Goal: Task Accomplishment & Management: Manage account settings

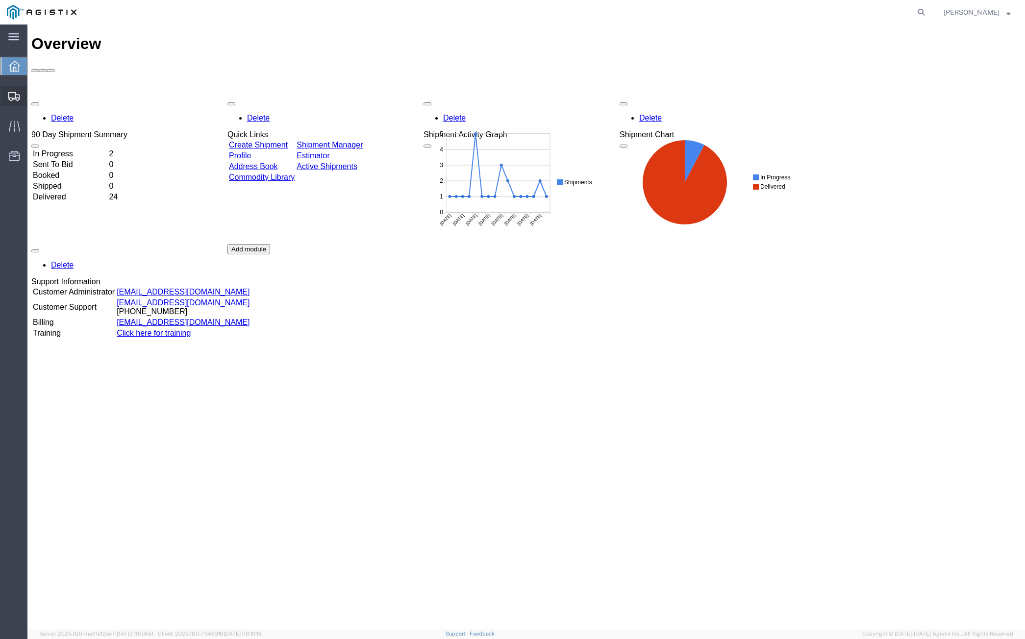
click at [0, 0] on span "Shipment Manager" at bounding box center [0, 0] width 0 height 0
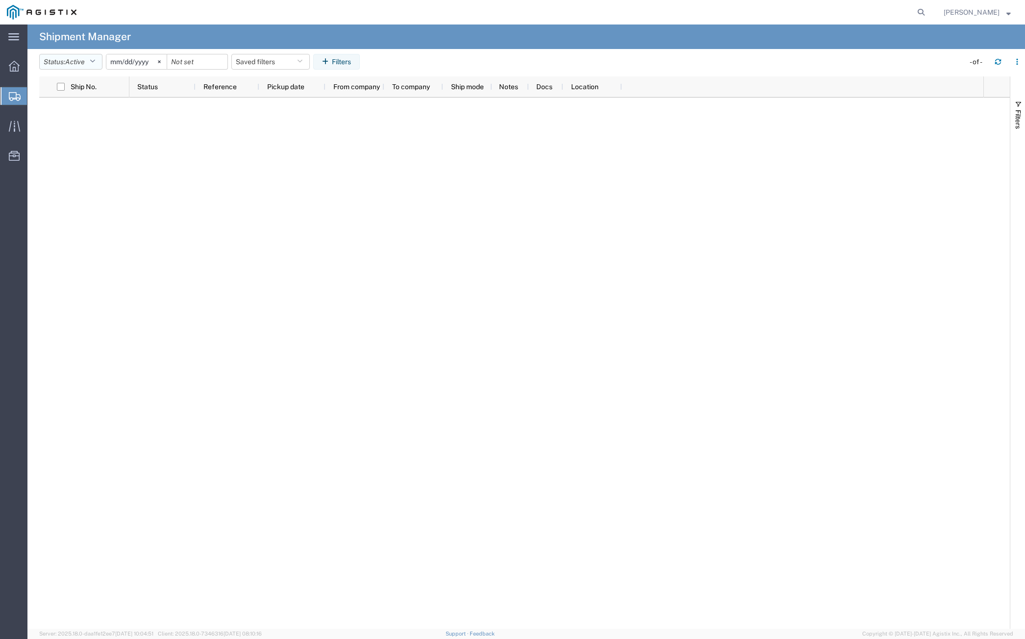
click at [54, 66] on button "Status: Active" at bounding box center [70, 62] width 63 height 16
click at [69, 112] on span "All" at bounding box center [97, 113] width 114 height 15
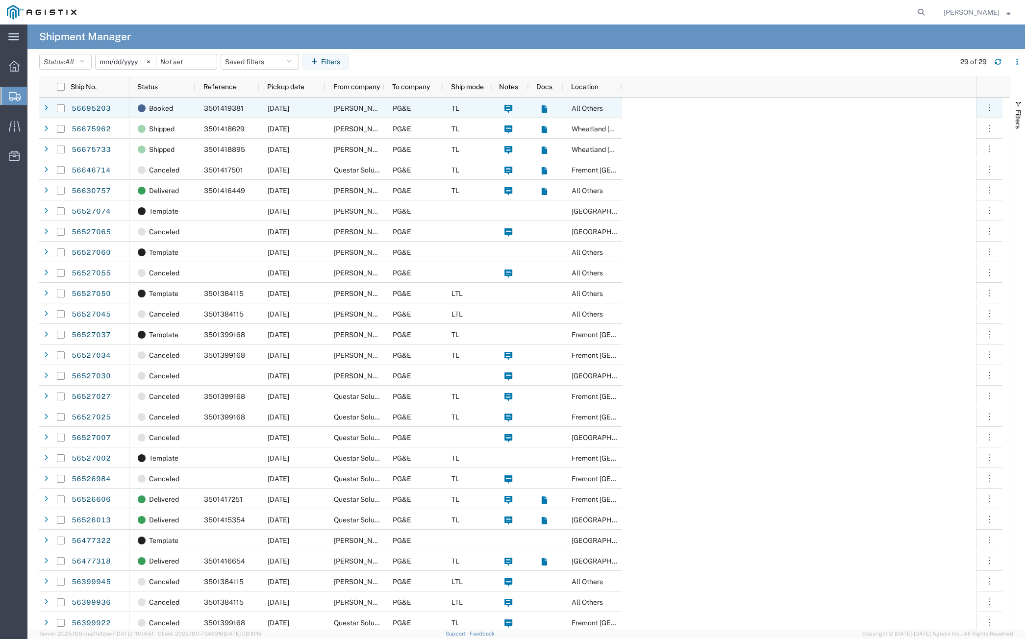
click at [44, 106] on div at bounding box center [46, 108] width 10 height 16
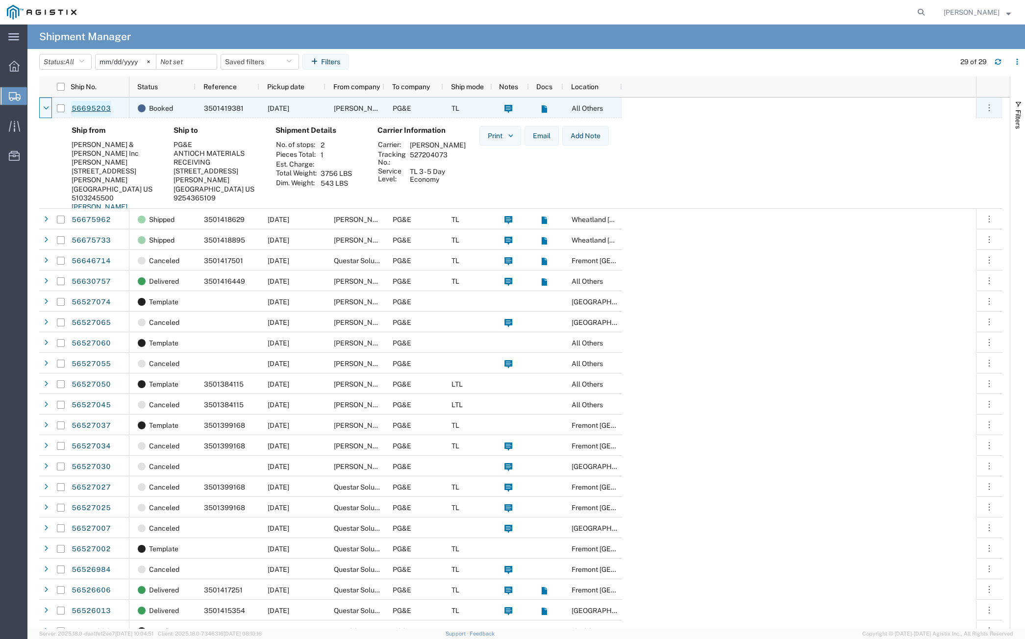
click at [100, 108] on link "56695203" at bounding box center [91, 109] width 40 height 16
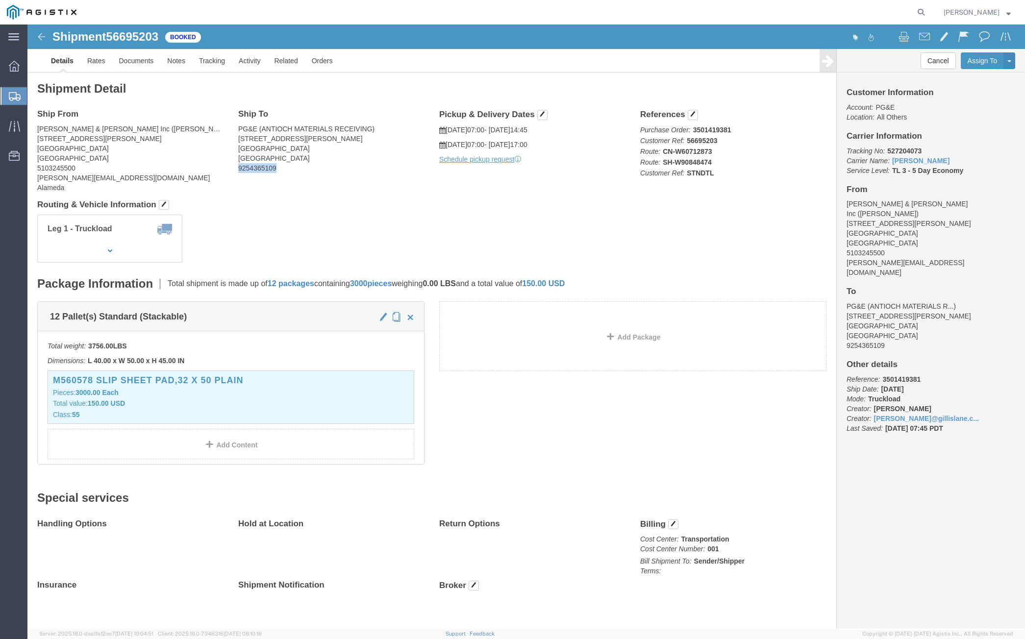
drag, startPoint x: 206, startPoint y: 147, endPoint x: 250, endPoint y: 145, distance: 43.7
click div "Ship To PG&E (ANTIOCH MATERIALS RECEIVING) [STREET_ADDRESS][PERSON_NAME] 925436…"
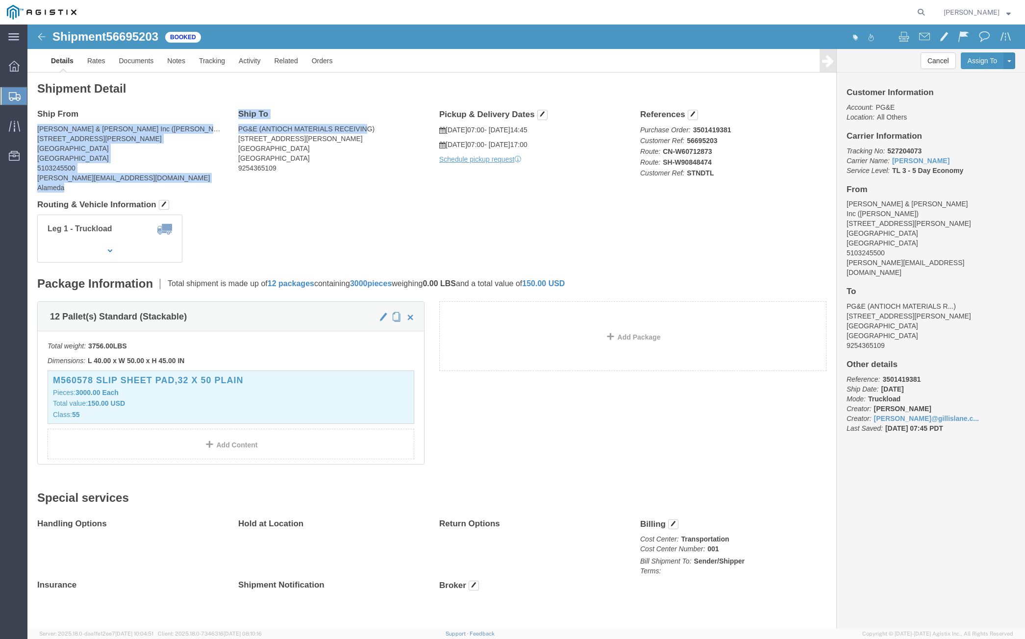
drag, startPoint x: 201, startPoint y: 104, endPoint x: 338, endPoint y: 104, distance: 137.8
click div "Ship From [PERSON_NAME] & [PERSON_NAME] Inc ([PERSON_NAME]) [STREET_ADDRESS][PE…"
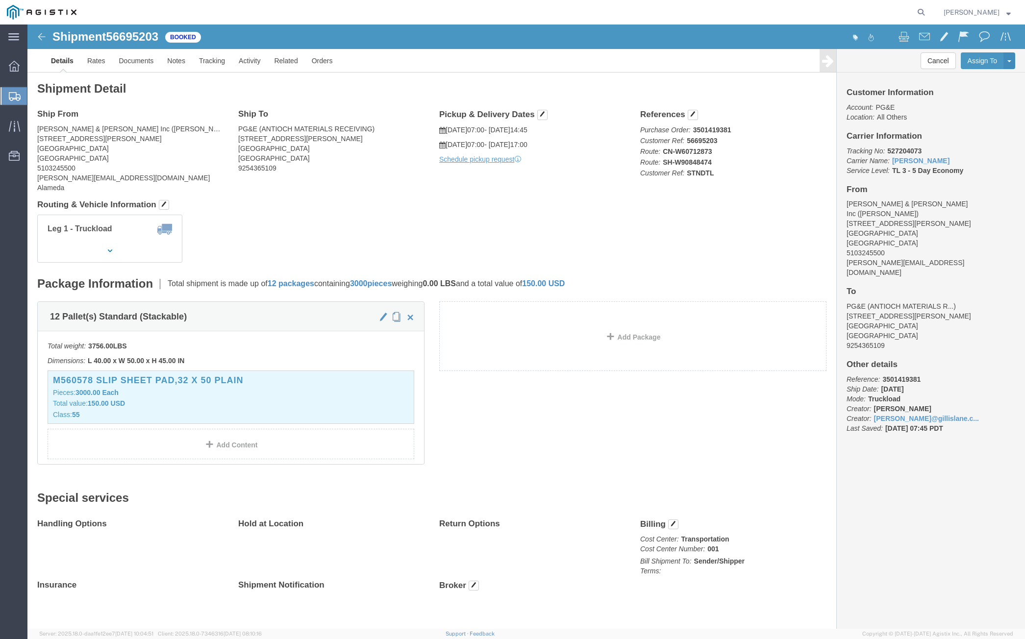
click address "PG&E (ANTIOCH MATERIALS RECEIVING) [STREET_ADDRESS][PERSON_NAME] 9254365109"
drag, startPoint x: 211, startPoint y: 104, endPoint x: 352, endPoint y: 103, distance: 141.7
click address "PG&E (ANTIOCH MATERIALS RECEIVING) [STREET_ADDRESS][PERSON_NAME] 9254365109"
copy address "PG&E (ANTIOCH MATERIALS RECEIVING)"
click h4 "Routing & Vehicle Information"
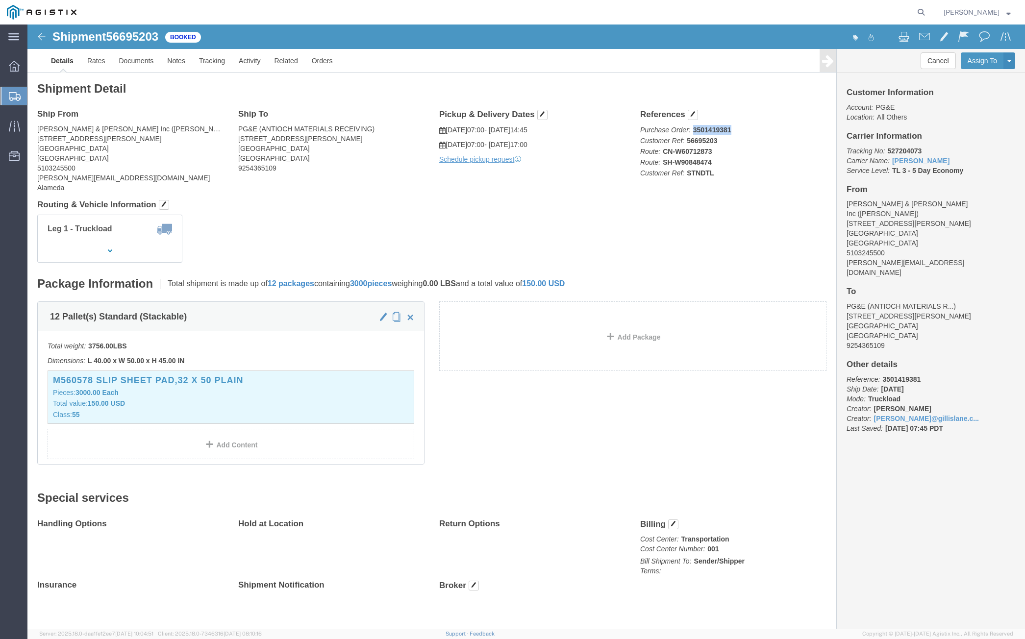
drag, startPoint x: 661, startPoint y: 104, endPoint x: 699, endPoint y: 104, distance: 37.8
click b "3501419381"
copy b "3501419381"
click at [0, 0] on span "Create from Template" at bounding box center [0, 0] width 0 height 0
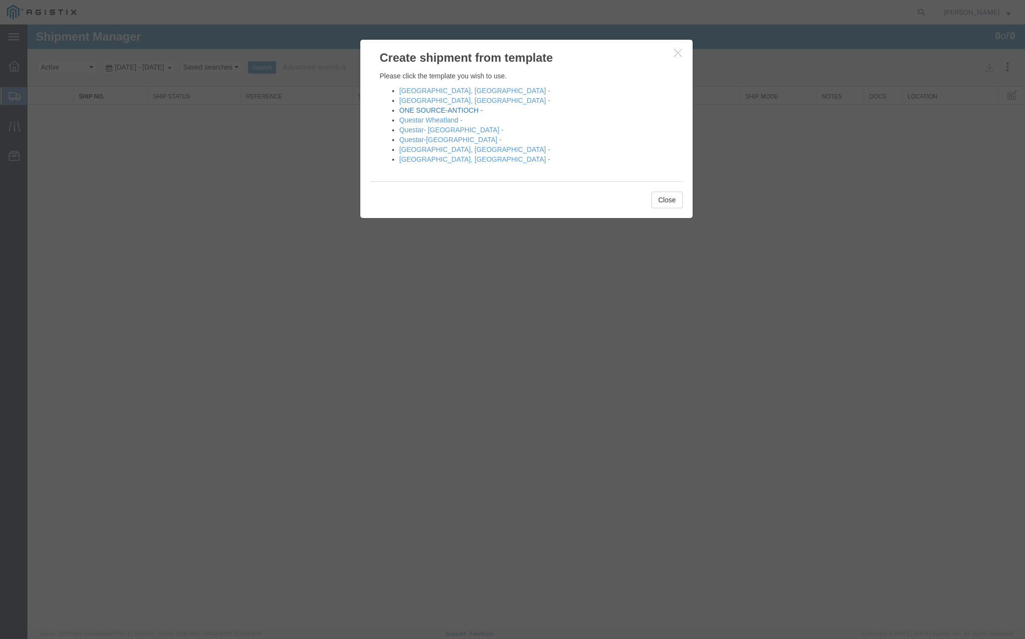
click at [426, 111] on link "ONE SOURCE-ANTIOCH -" at bounding box center [441, 110] width 83 height 8
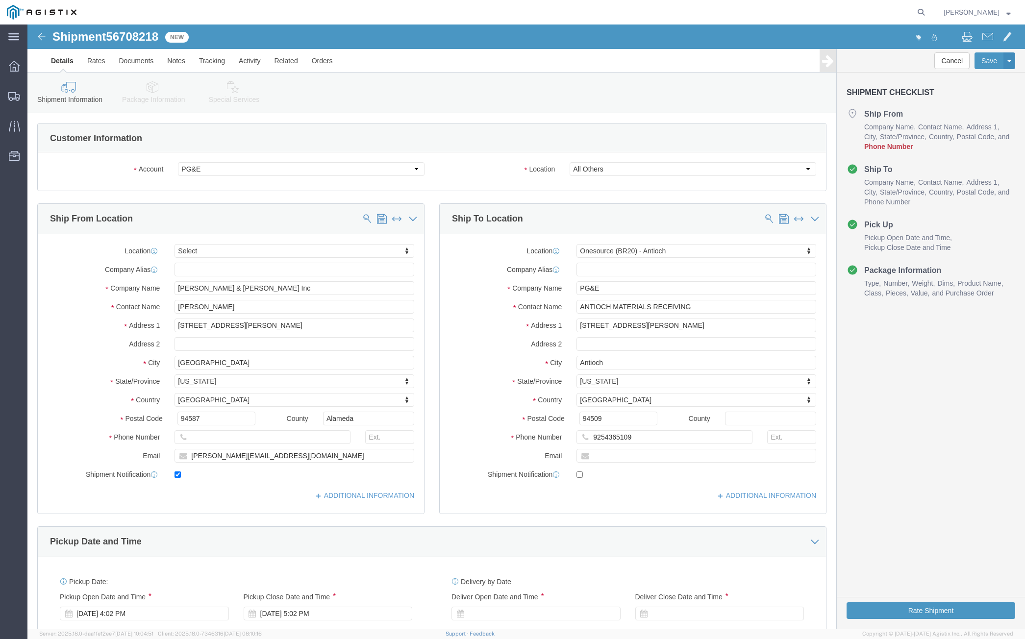
select select
select select "64571"
drag, startPoint x: 192, startPoint y: 431, endPoint x: 225, endPoint y: 434, distance: 33.0
click input "[PERSON_NAME][EMAIL_ADDRESS][DOMAIN_NAME]"
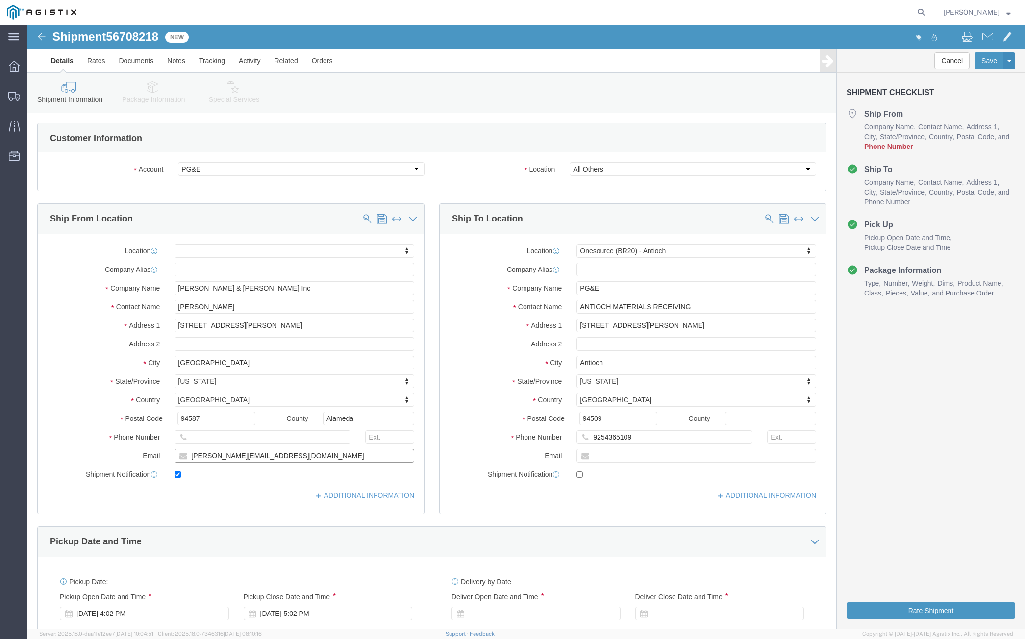
type input "[PERSON_NAME][EMAIL_ADDRESS][DOMAIN_NAME]"
click input "text"
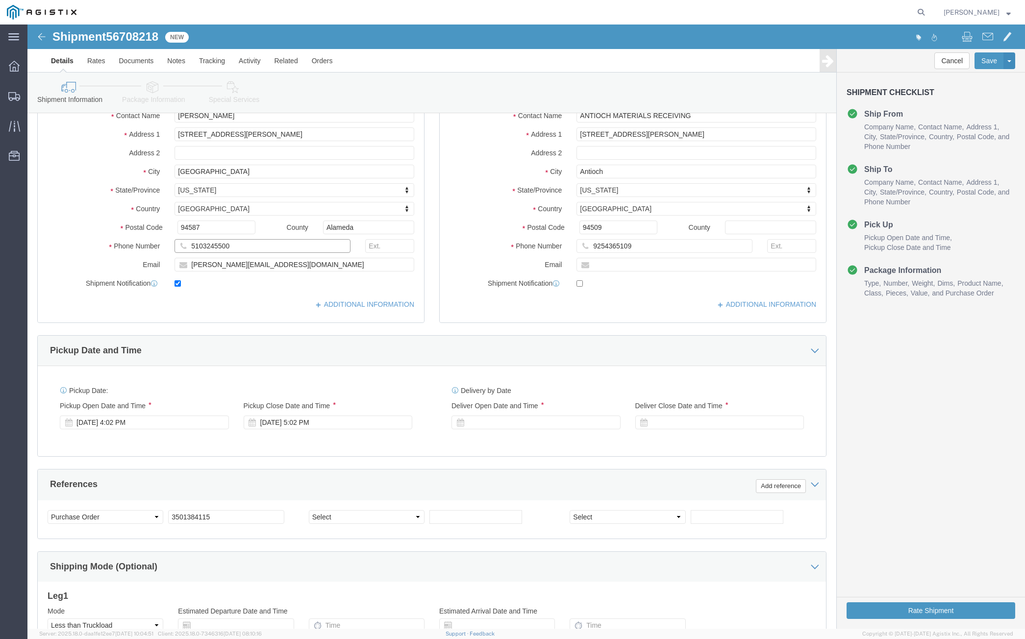
scroll to position [196, 0]
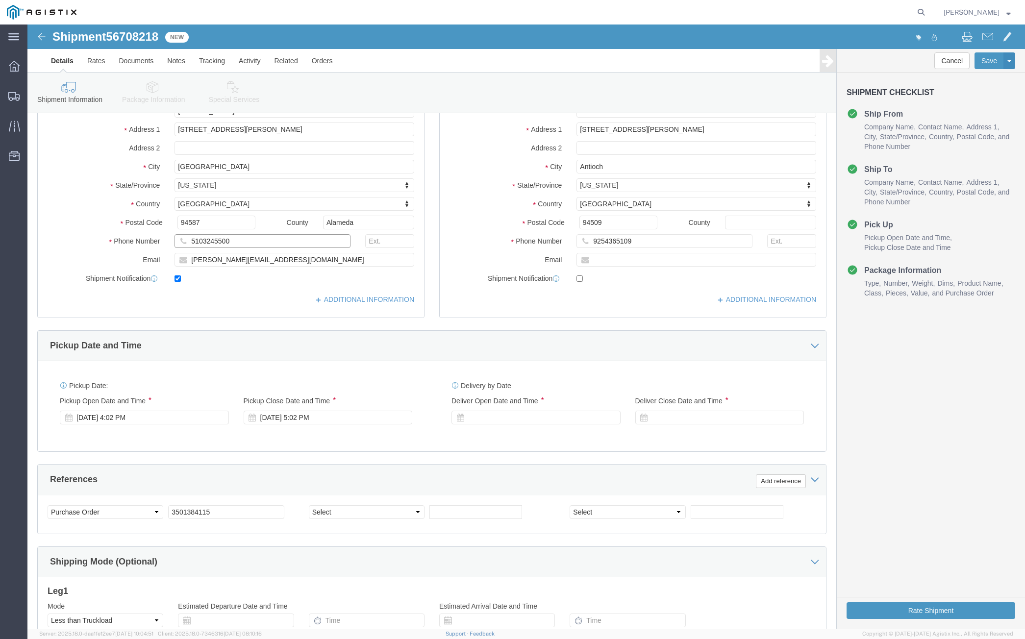
type input "5103245500"
drag, startPoint x: 200, startPoint y: 497, endPoint x: 189, endPoint y: 490, distance: 13.2
click div "Select Account Type Activity ID Airline Appointment Number ASN Batch Request # …"
drag, startPoint x: 189, startPoint y: 485, endPoint x: 104, endPoint y: 496, distance: 85.0
click div "Select Account Type Activity ID Airline Appointment Number ASN Batch Request # …"
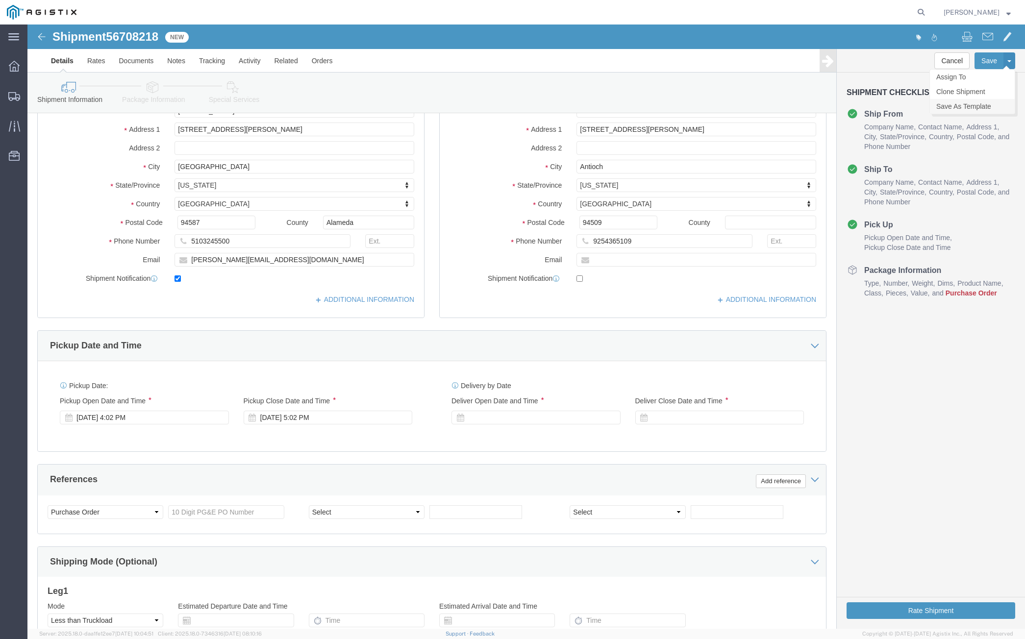
click link "Save As Template"
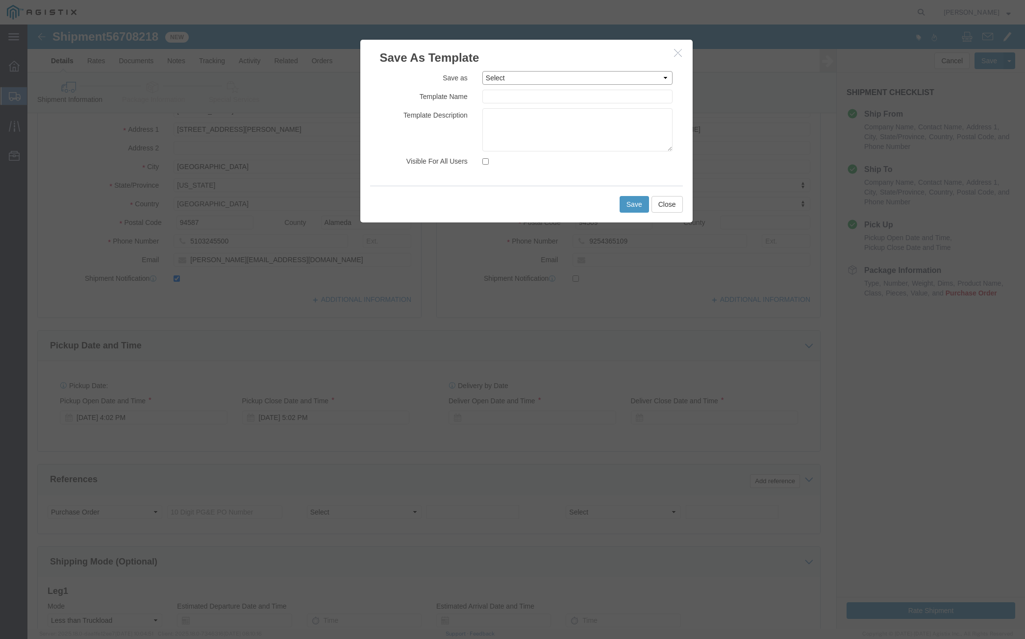
click select "Select [GEOGRAPHIC_DATA], [GEOGRAPHIC_DATA] [GEOGRAPHIC_DATA], [GEOGRAPHIC_DATA…"
select select "42248"
click select "Select [GEOGRAPHIC_DATA], [GEOGRAPHIC_DATA] [GEOGRAPHIC_DATA], [GEOGRAPHIC_DATA…"
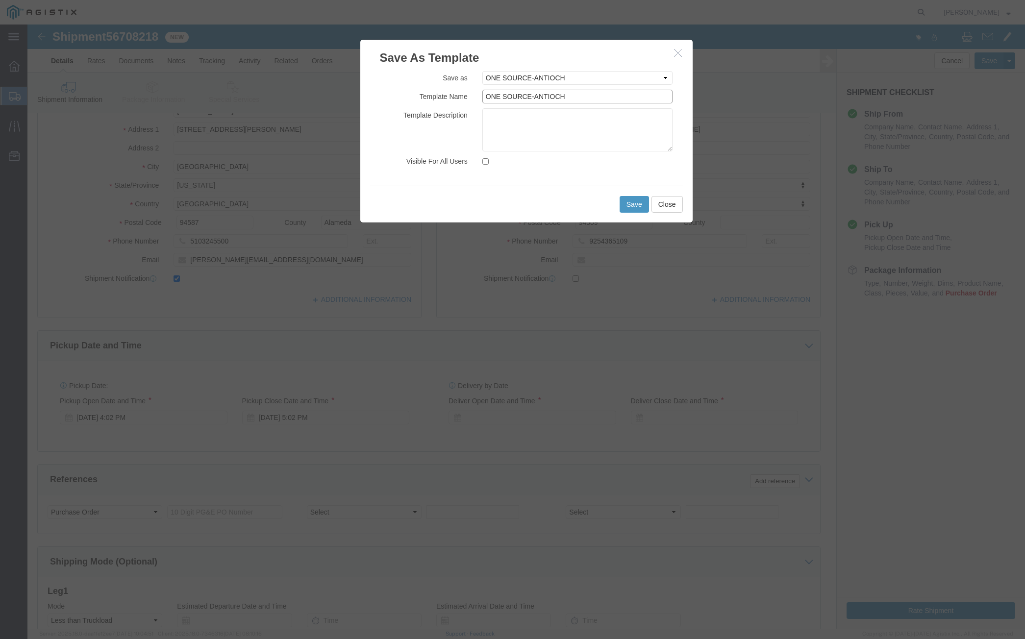
click input "ONE SOURCE-ANTIOCH"
type input "PG&E-ONE SOURCE-[GEOGRAPHIC_DATA]"
click button "Save"
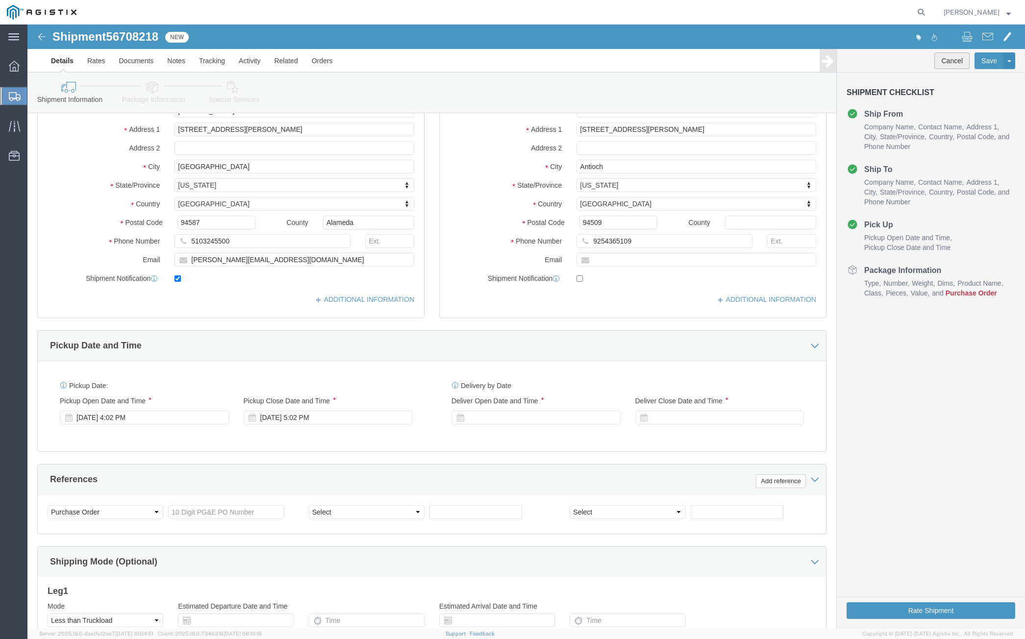
click button "Cancel"
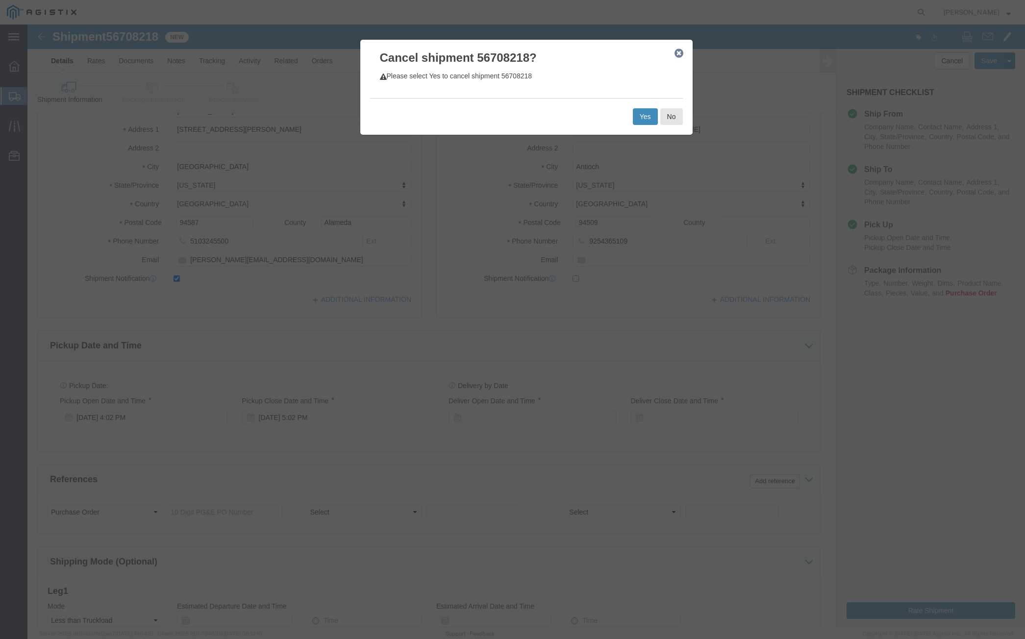
click button "Yes"
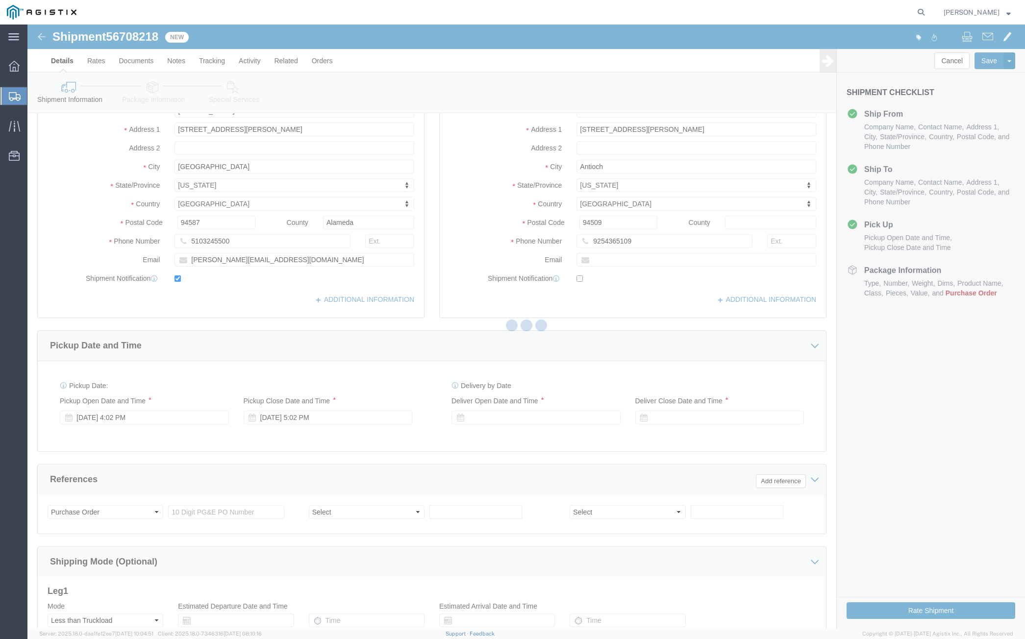
click at [12, 95] on icon at bounding box center [15, 96] width 12 height 9
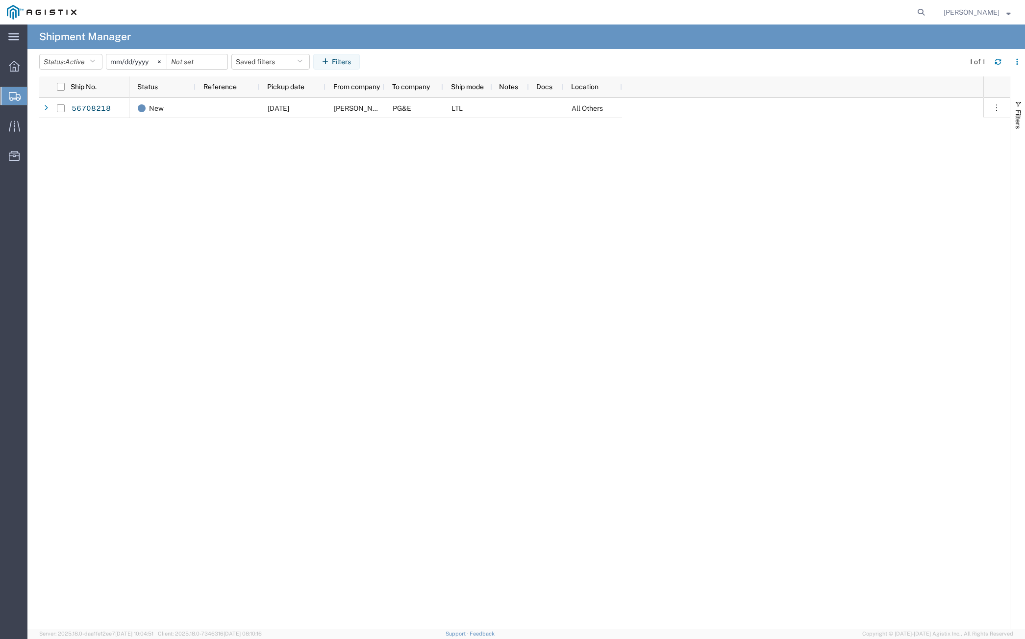
click at [0, 0] on span "Create from Template" at bounding box center [0, 0] width 0 height 0
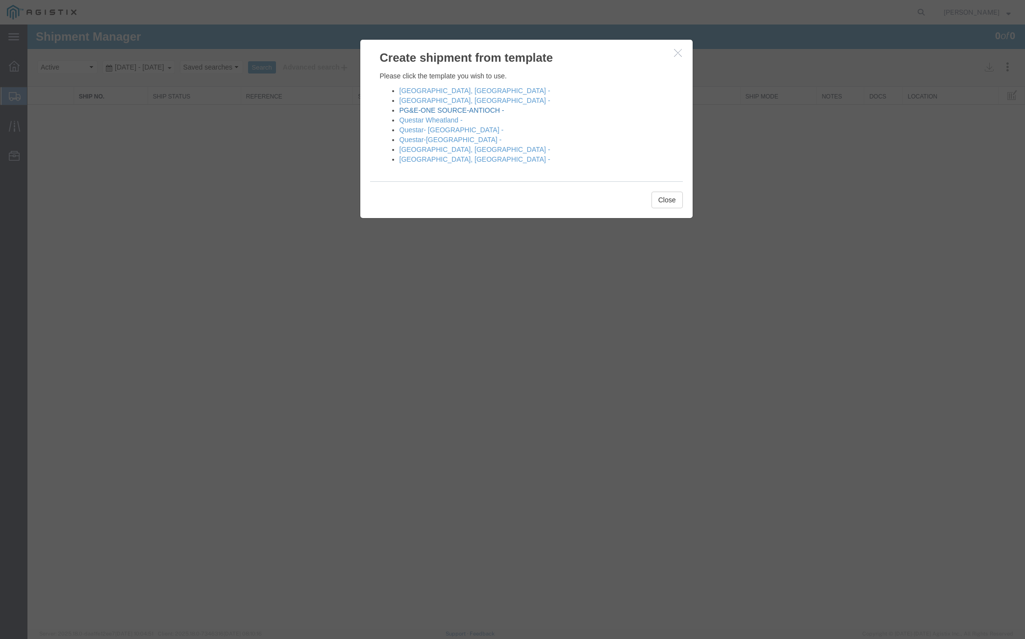
click at [438, 111] on link "PG&E-ONE SOURCE-ANTIOCH -" at bounding box center [452, 110] width 105 height 8
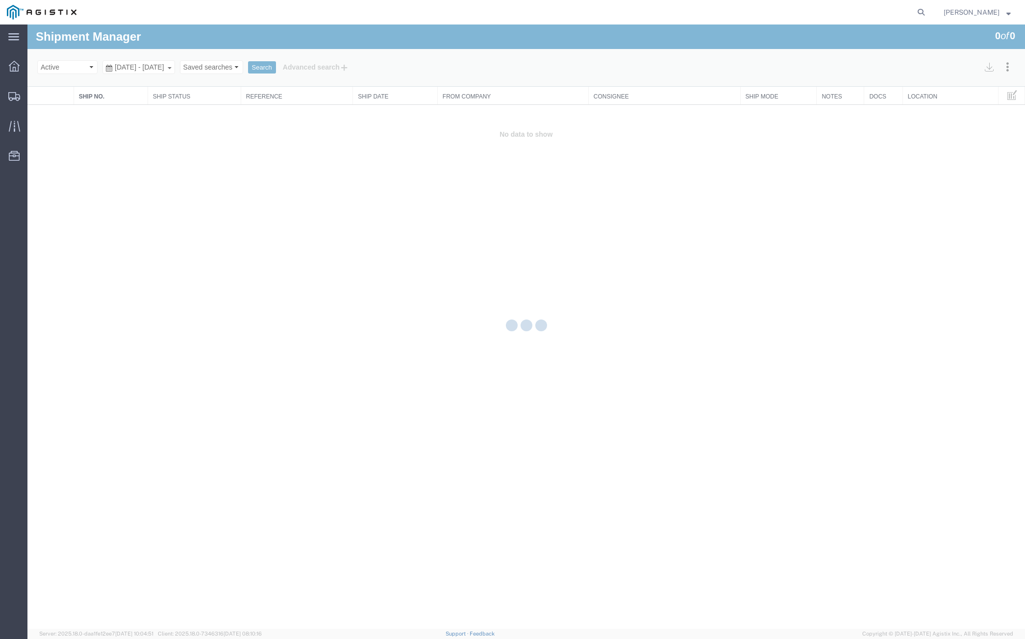
select select "PURCHORD"
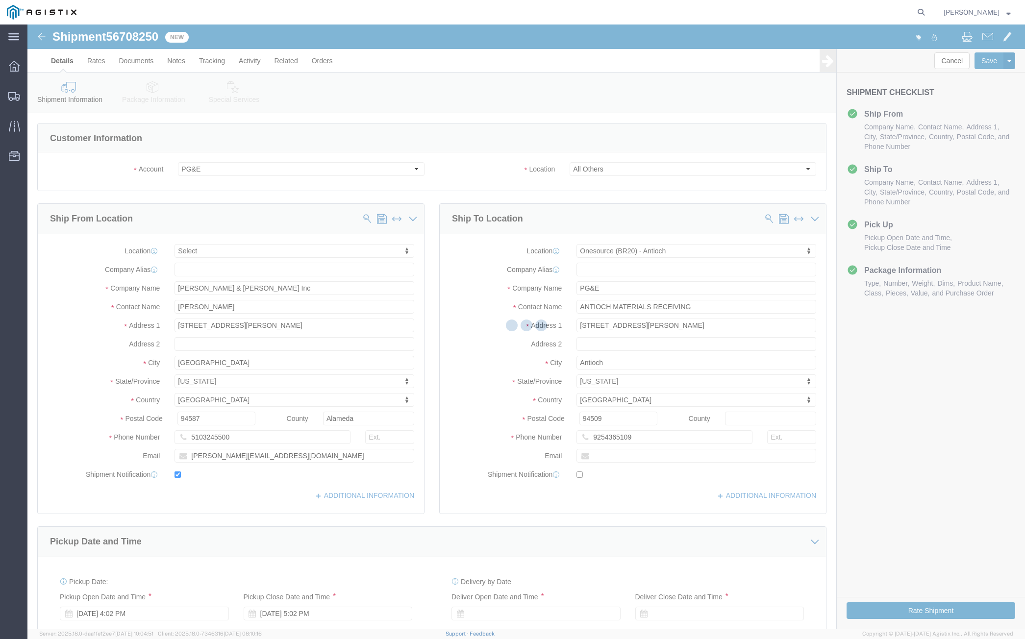
select select
select select "64571"
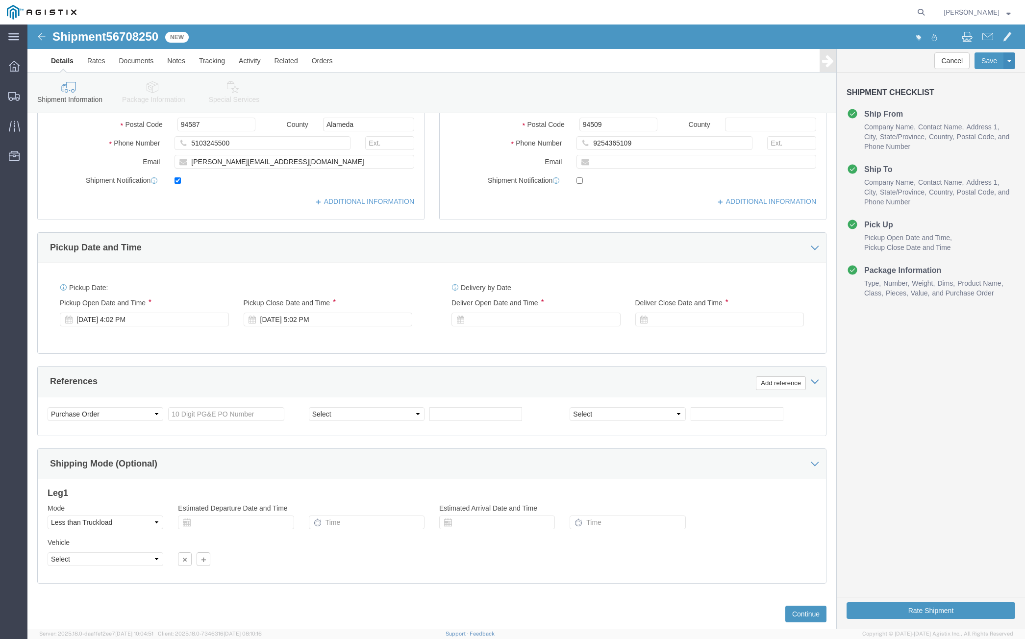
scroll to position [318, 0]
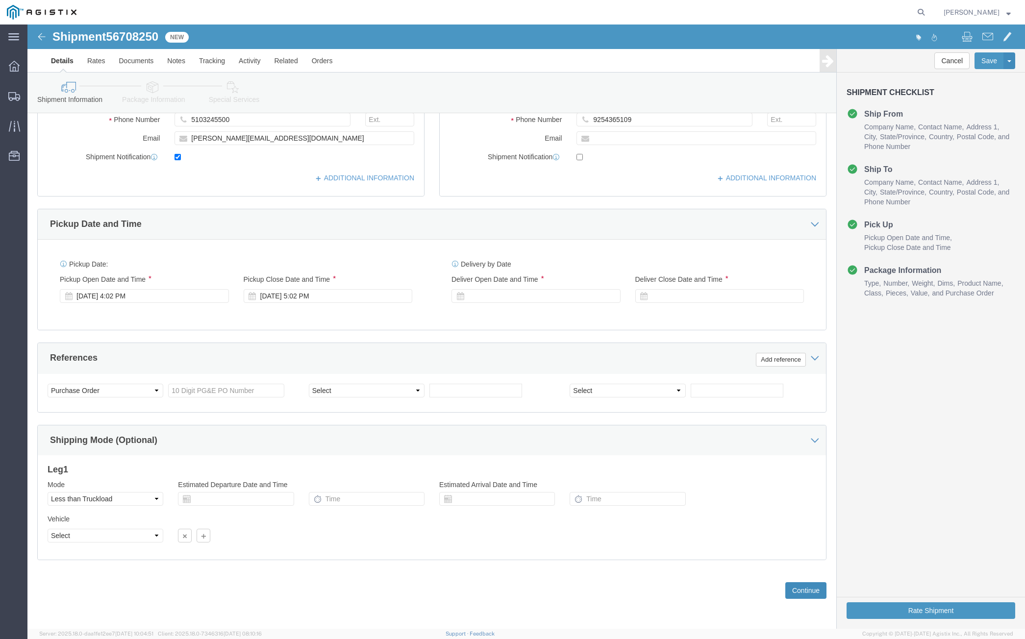
click button "Continue"
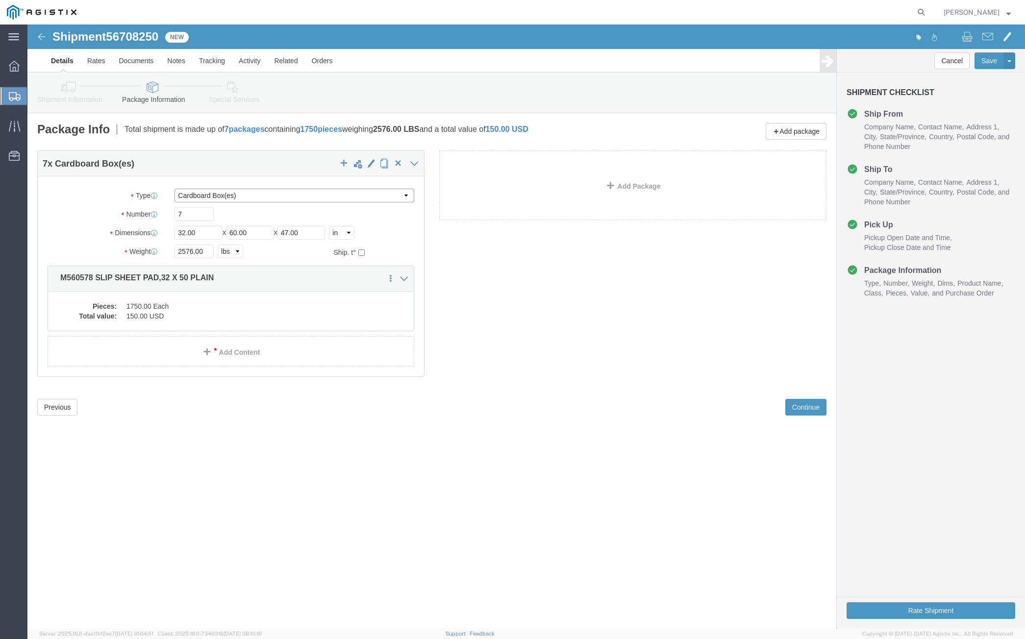
click select "Select Bulk Bundle(s) Cardboard Box(es) Carton(s) Crate(s) Drum(s) (Fiberboard)…"
select select "POST"
click select "Select Bulk Bundle(s) Cardboard Box(es) Carton(s) Crate(s) Drum(s) (Fiberboard)…"
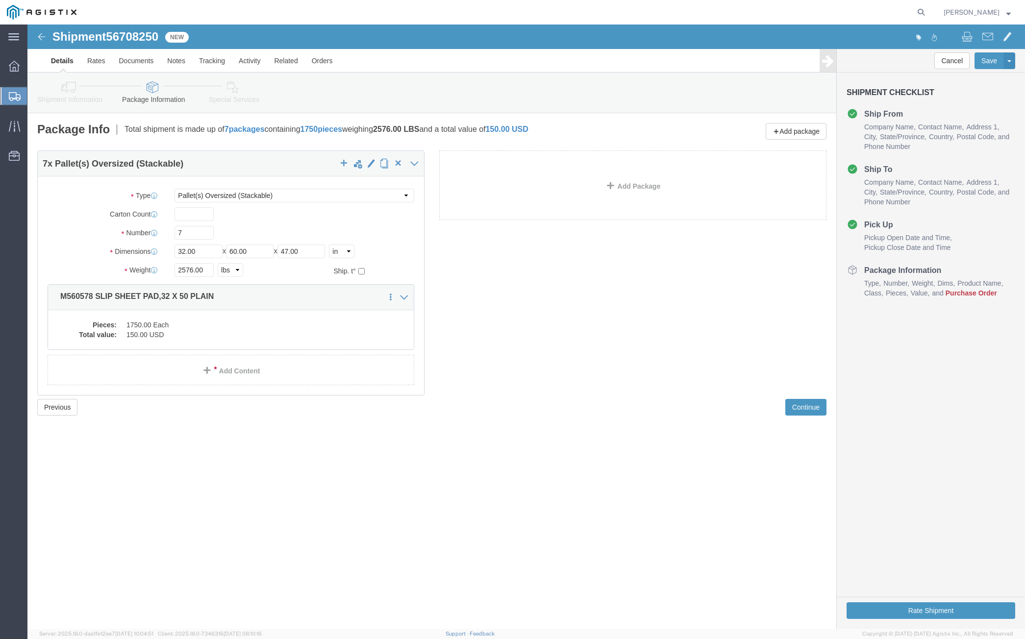
click link "Details"
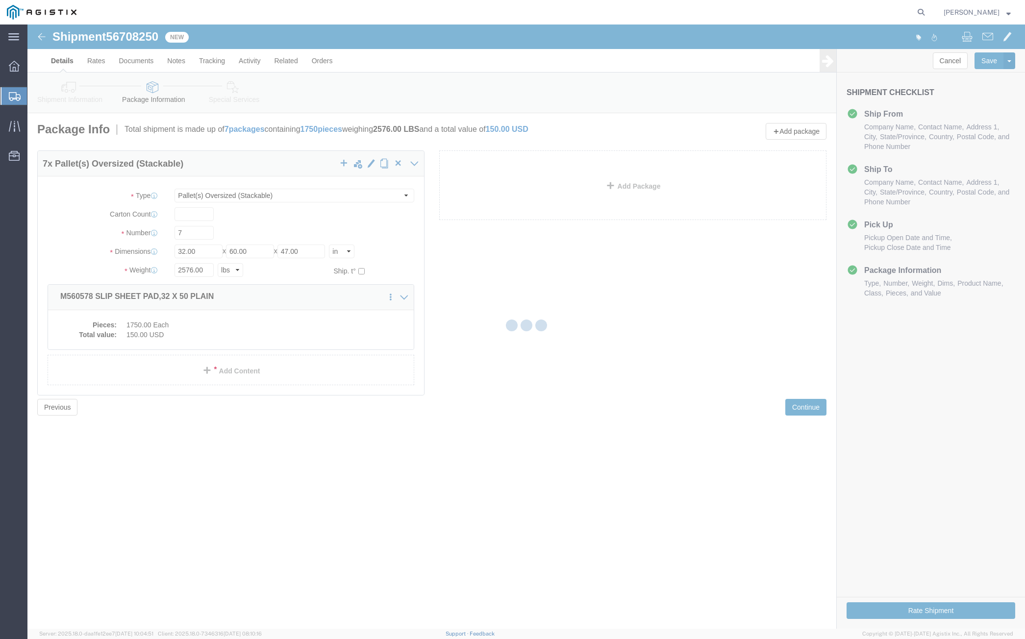
select select "64571"
select select "PURCHORD"
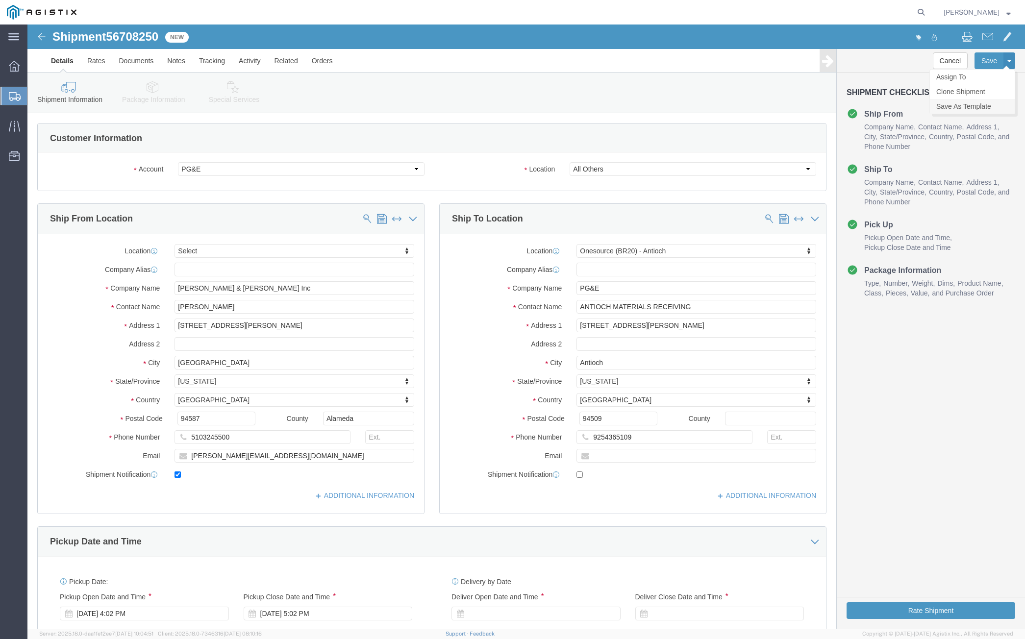
click link "Save As Template"
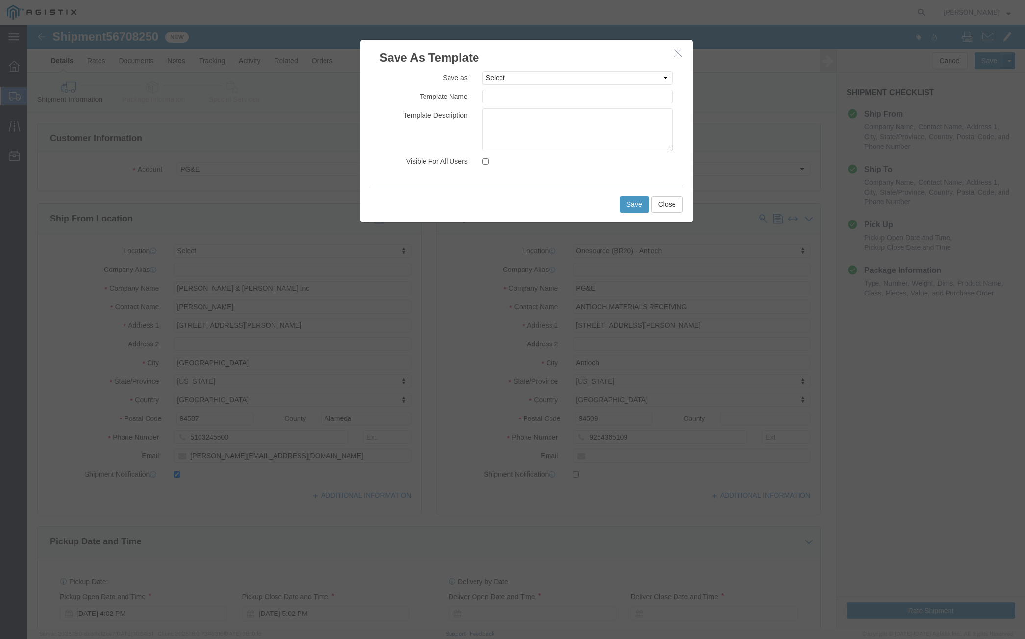
drag, startPoint x: 496, startPoint y: 61, endPoint x: 494, endPoint y: 55, distance: 6.1
click div "Save as Select [GEOGRAPHIC_DATA], [GEOGRAPHIC_DATA] [GEOGRAPHIC_DATA], [GEOGRAP…"
click select "Select [GEOGRAPHIC_DATA], [GEOGRAPHIC_DATA] [GEOGRAPHIC_DATA], [GEOGRAPHIC_DATA…"
select select "48148"
click select "Select [GEOGRAPHIC_DATA], [GEOGRAPHIC_DATA] [GEOGRAPHIC_DATA], [GEOGRAPHIC_DATA…"
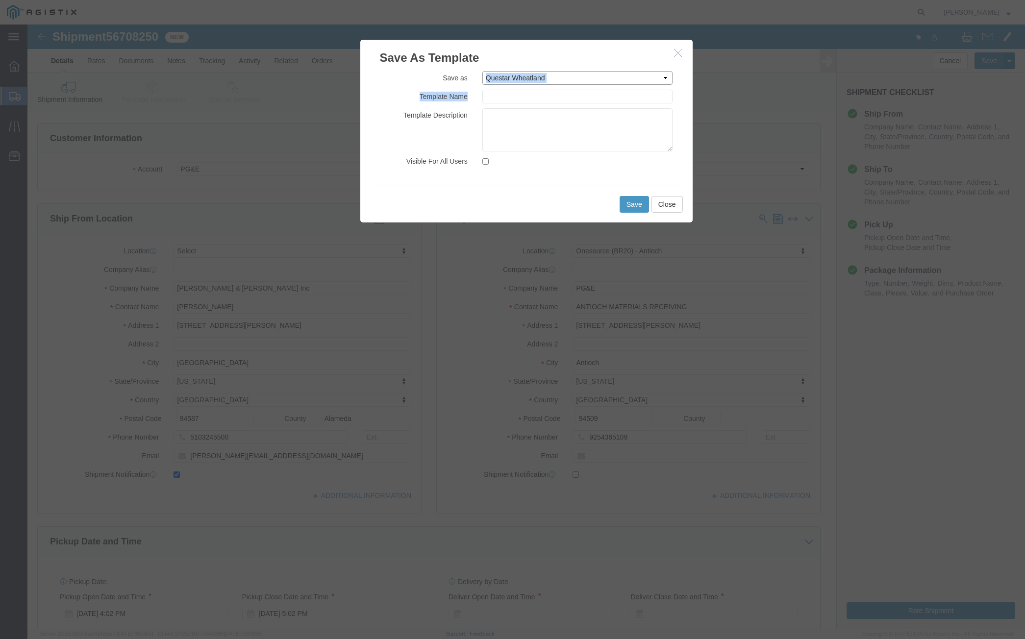
type input "Questar Wheatland"
click select "Select [GEOGRAPHIC_DATA], [GEOGRAPHIC_DATA] [GEOGRAPHIC_DATA], [GEOGRAPHIC_DATA…"
select select "42248"
click select "Select [GEOGRAPHIC_DATA], [GEOGRAPHIC_DATA] [GEOGRAPHIC_DATA], [GEOGRAPHIC_DATA…"
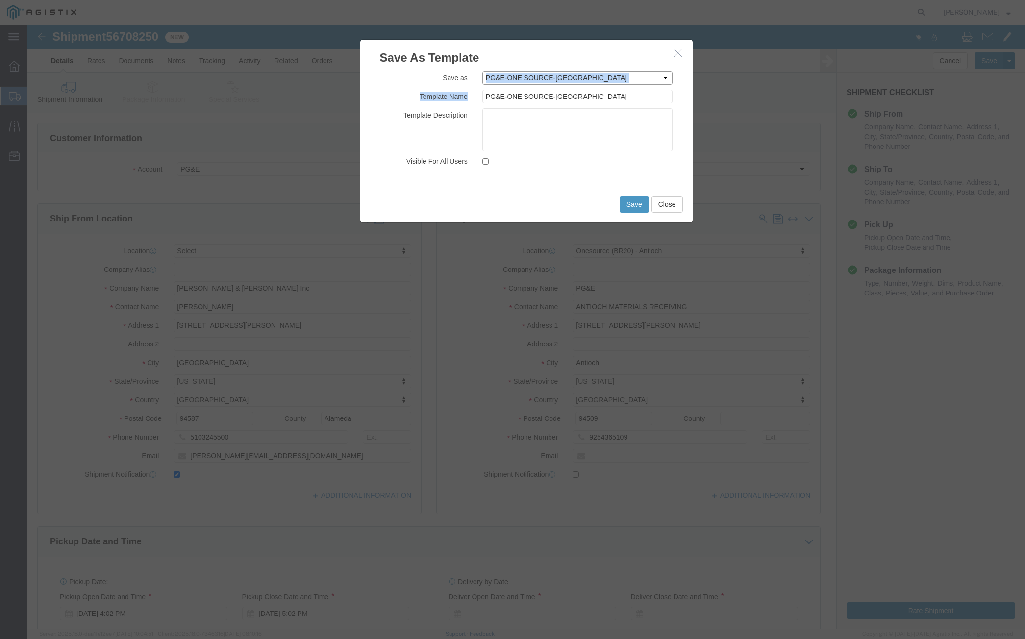
click select "Select [GEOGRAPHIC_DATA], [GEOGRAPHIC_DATA] [GEOGRAPHIC_DATA], [GEOGRAPHIC_DATA…"
click input "PG&E-ONE SOURCE-[GEOGRAPHIC_DATA]"
type input "PG&E_ONE SOURCE-ANTIOCH"
click button "Save"
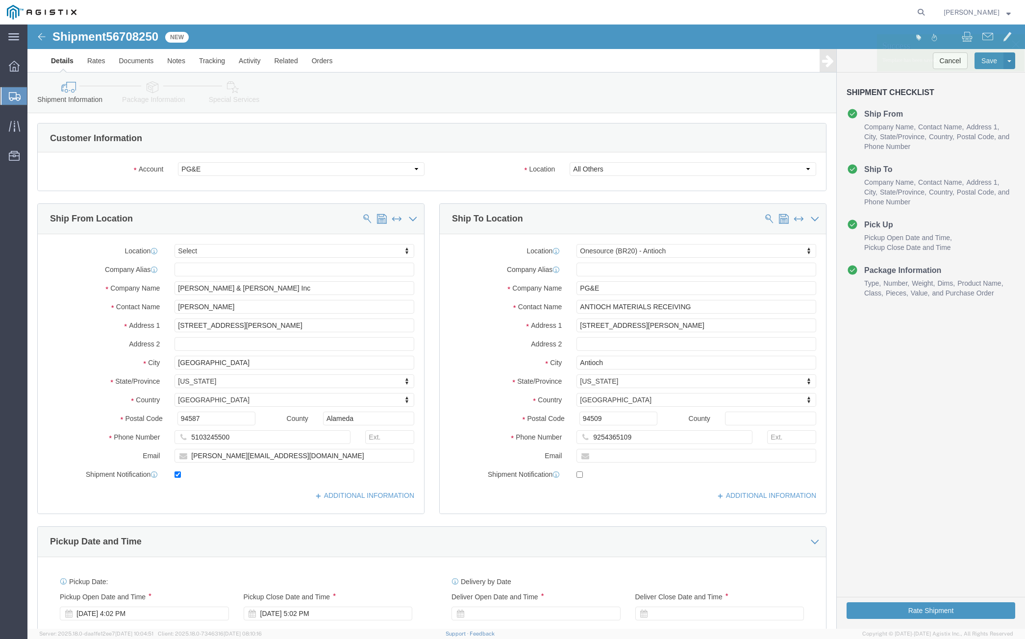
click p "Template has been saved."
drag, startPoint x: 985, startPoint y: 17, endPoint x: 979, endPoint y: 19, distance: 6.2
click div
click p "Template has been saved."
click button "Cancel"
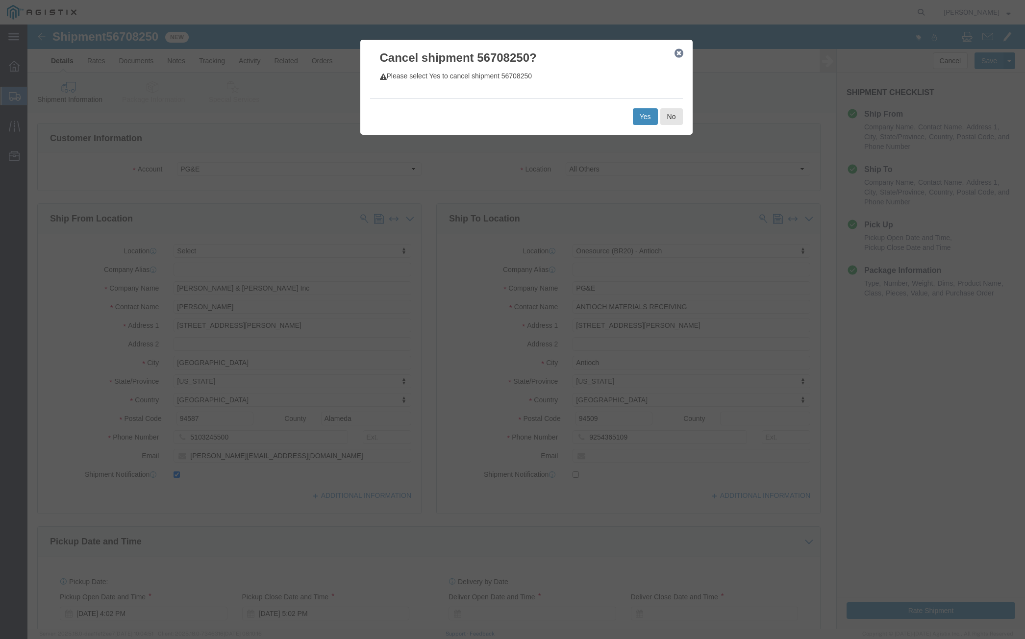
click button "Yes"
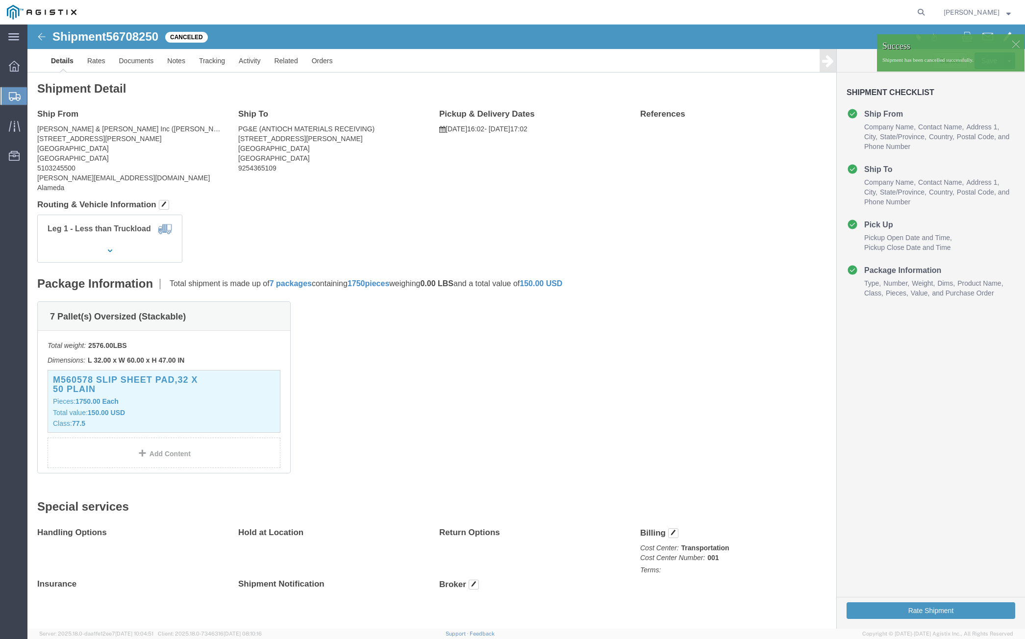
click at [35, 96] on span "Shipments" at bounding box center [31, 96] width 8 height 20
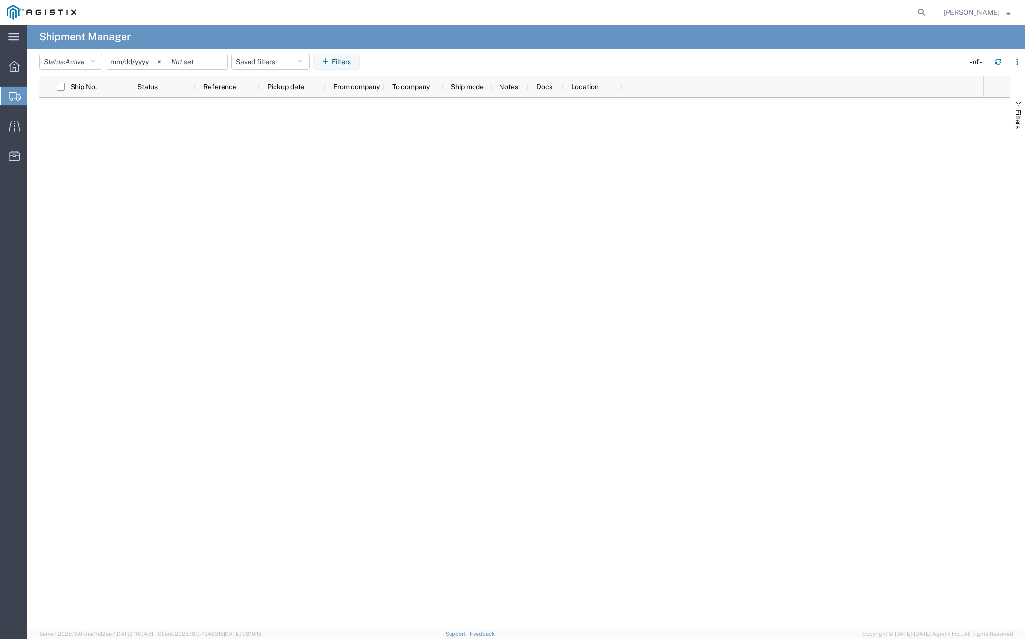
click at [331, 176] on div at bounding box center [556, 363] width 854 height 531
click at [64, 63] on button "Status: Active" at bounding box center [70, 62] width 63 height 16
click at [70, 97] on span "Active" at bounding box center [97, 98] width 114 height 15
drag, startPoint x: 67, startPoint y: 60, endPoint x: 67, endPoint y: 72, distance: 11.3
click at [67, 61] on button "Status: Active" at bounding box center [70, 62] width 63 height 16
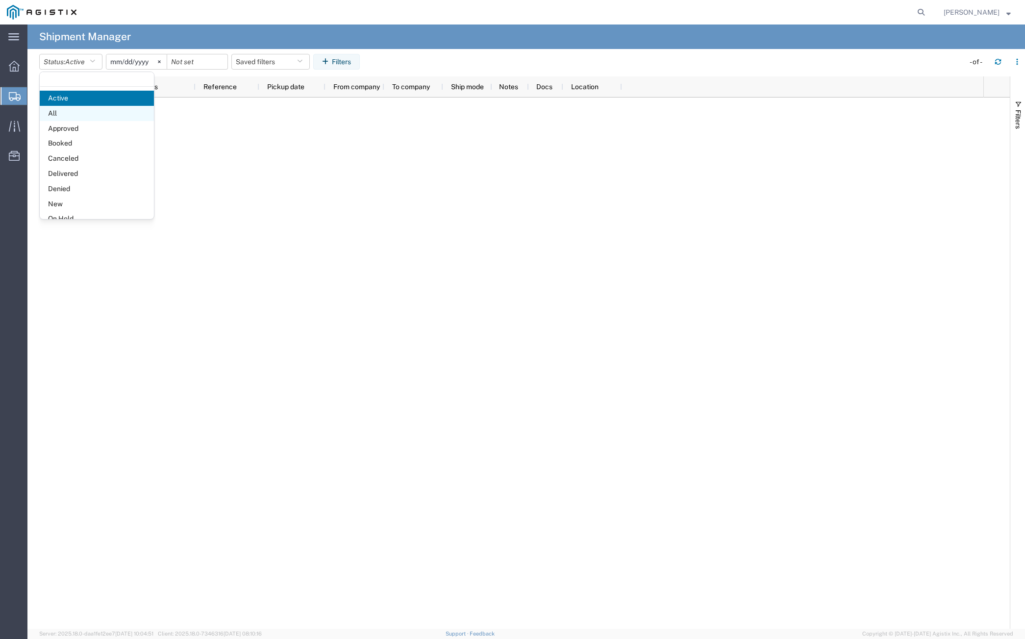
click at [64, 108] on span "All" at bounding box center [97, 113] width 114 height 15
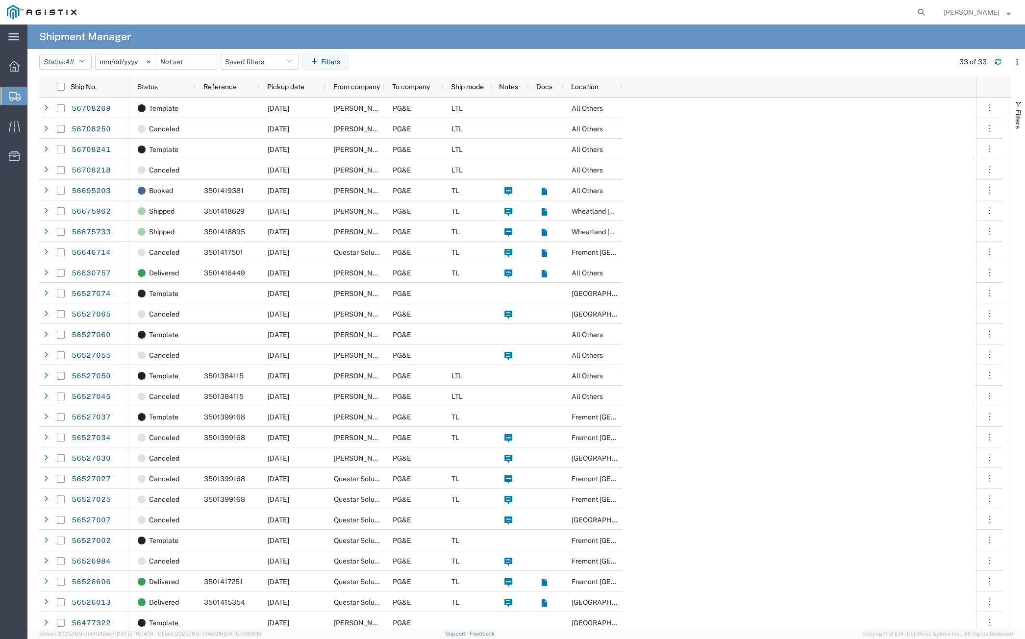
click at [84, 64] on icon "button" at bounding box center [81, 61] width 5 height 7
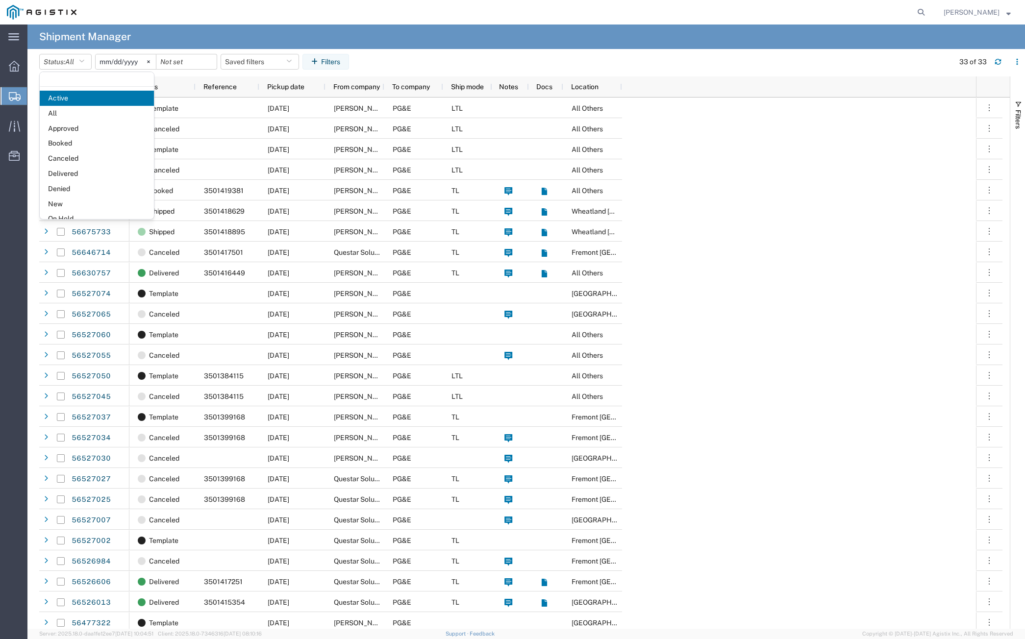
click at [154, 24] on div at bounding box center [506, 12] width 846 height 25
